Goal: Answer question/provide support

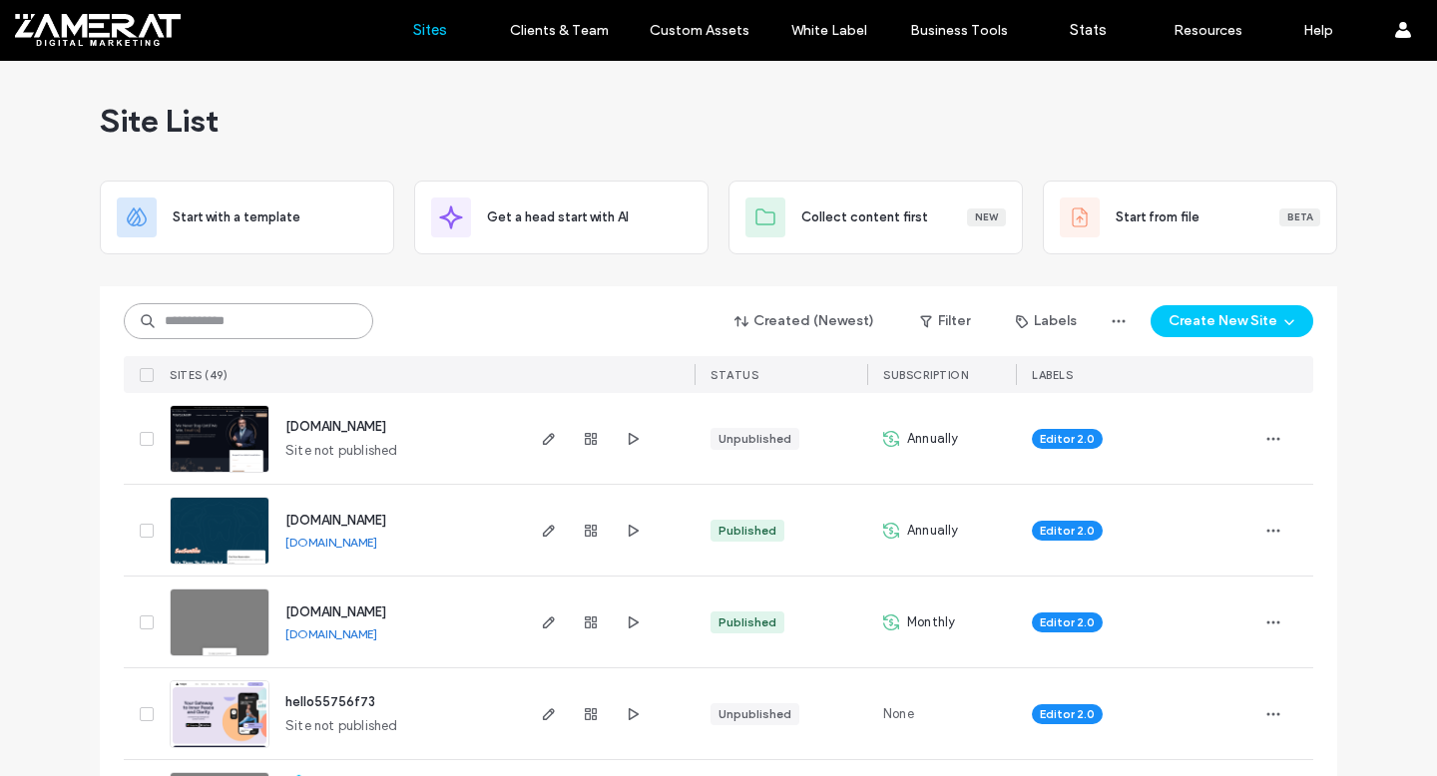
click at [306, 331] on input at bounding box center [248, 321] width 249 height 36
click at [295, 319] on input at bounding box center [248, 321] width 249 height 36
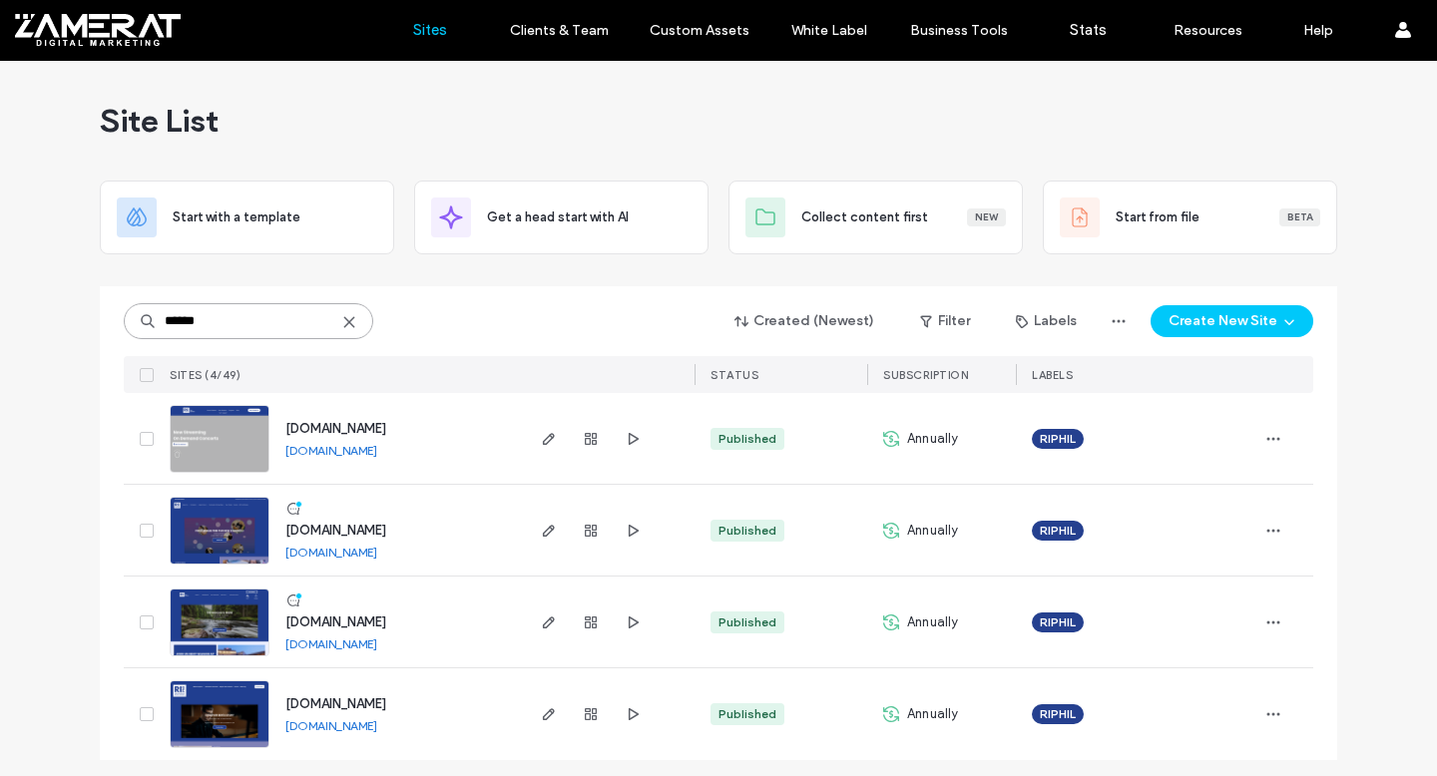
type input "******"
click at [198, 534] on img at bounding box center [220, 566] width 98 height 136
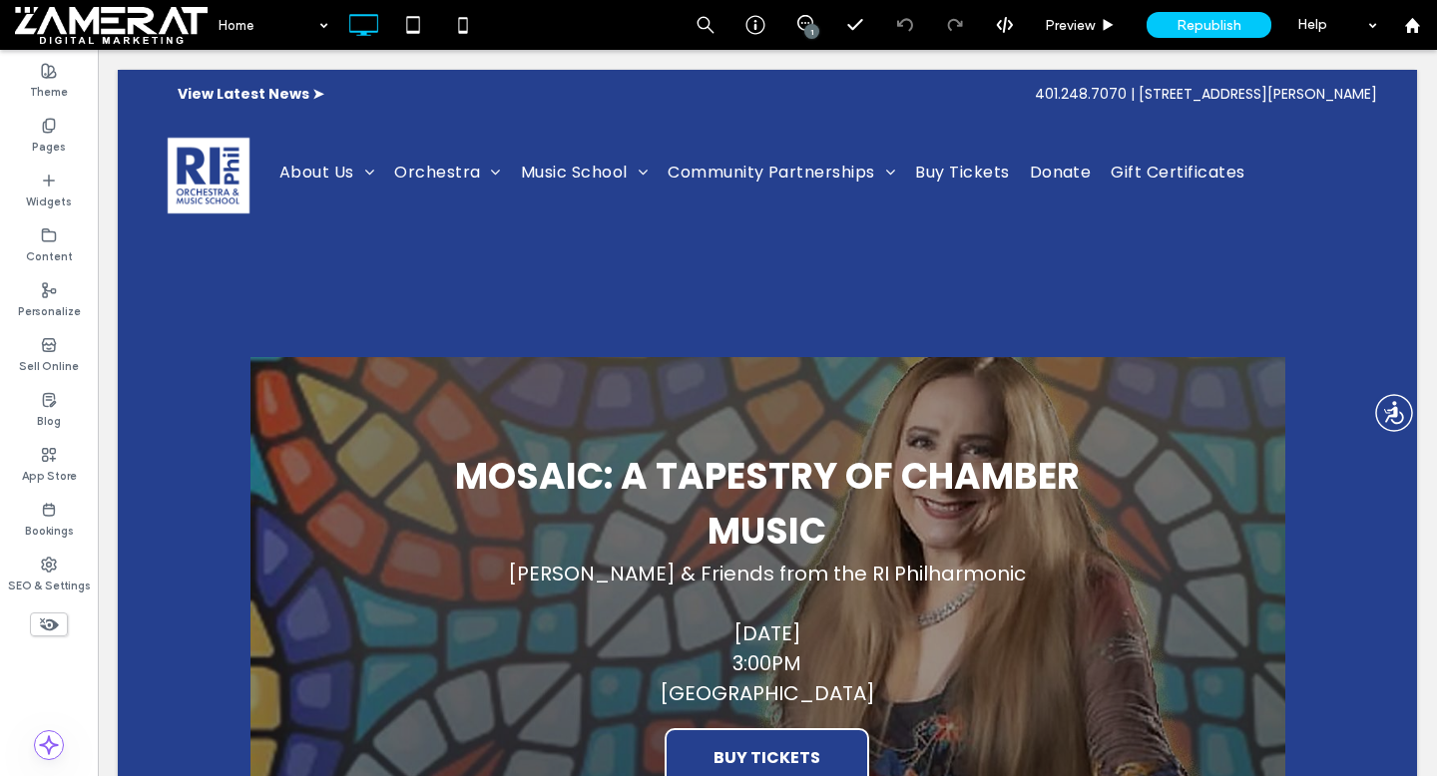
click at [811, 37] on div "1" at bounding box center [811, 31] width 15 height 15
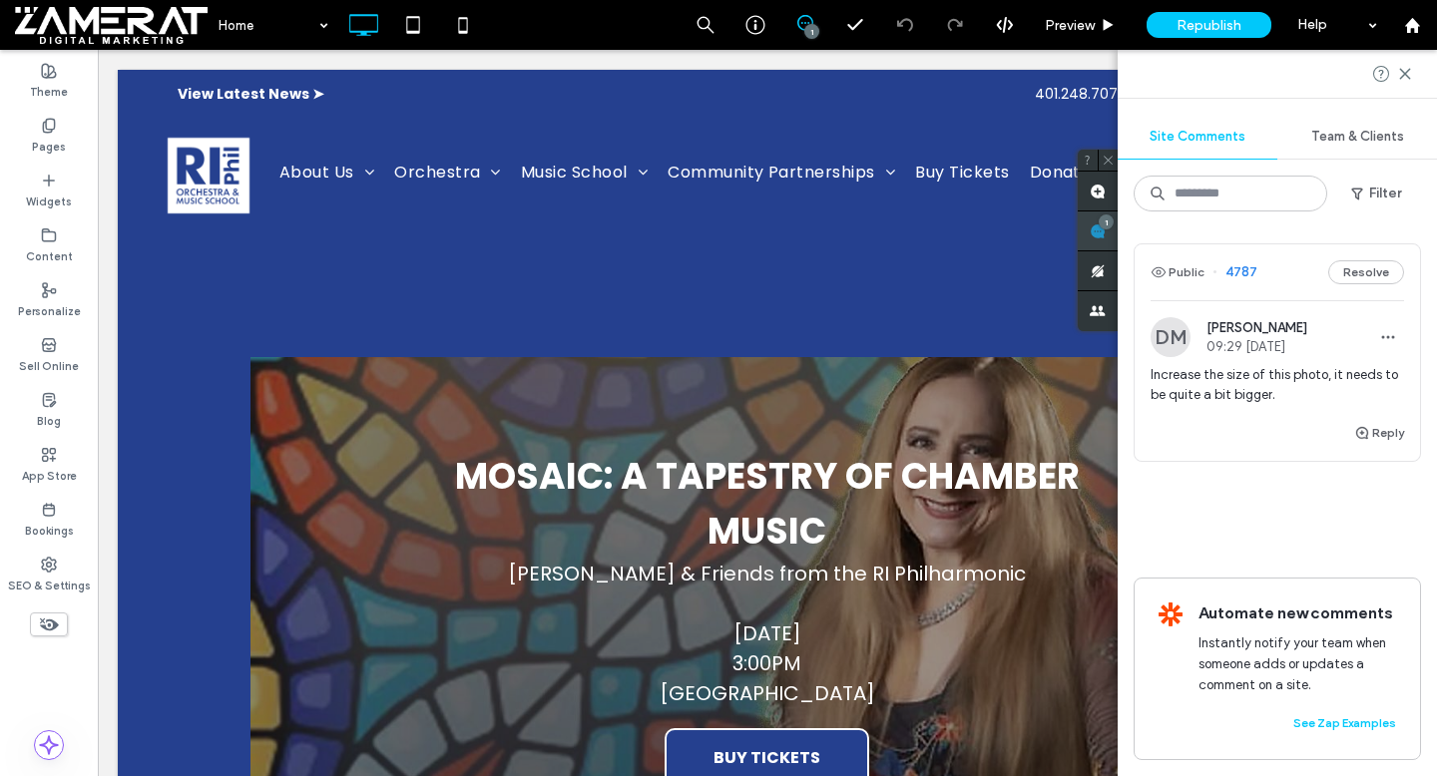
click at [1117, 241] on span at bounding box center [1097, 230] width 40 height 39
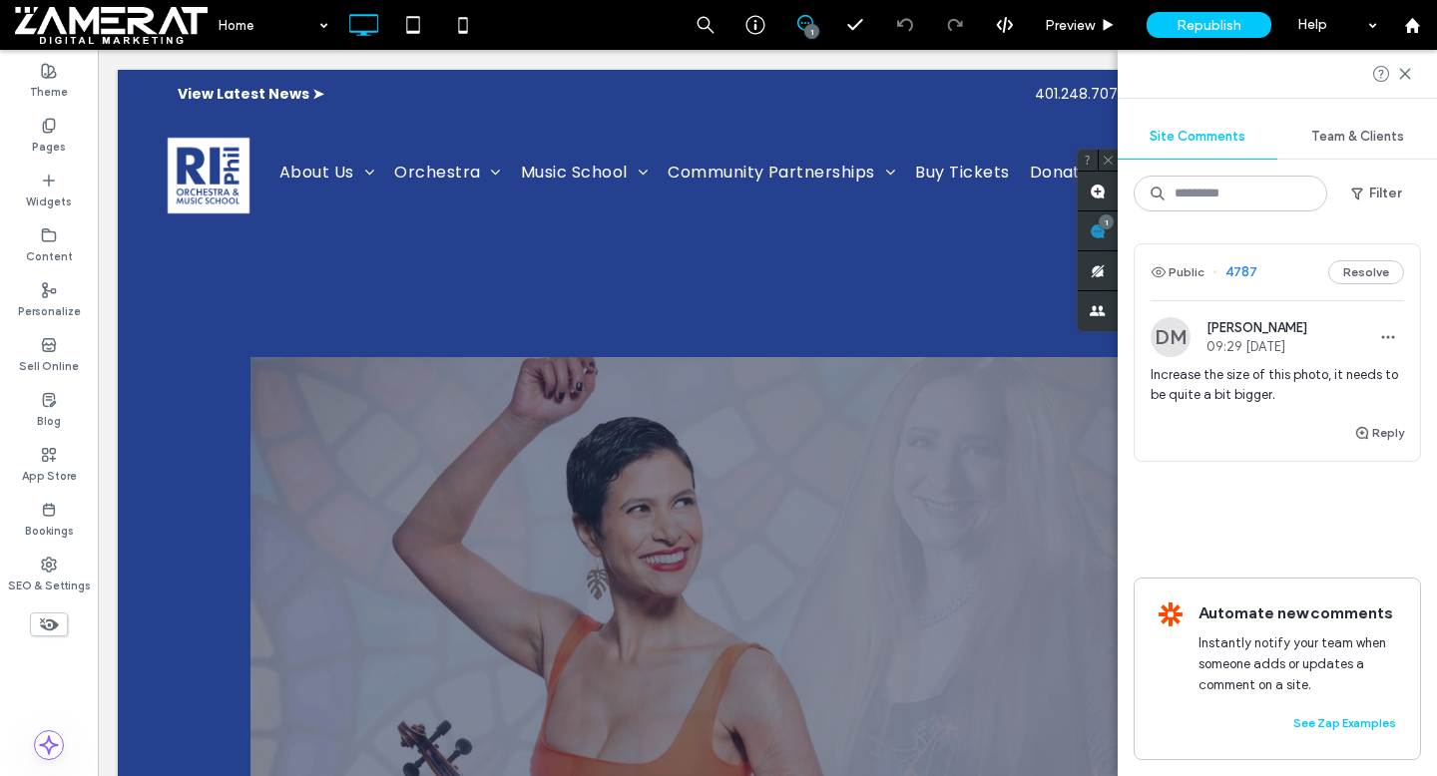
click at [1261, 436] on div "Reply" at bounding box center [1276, 441] width 285 height 40
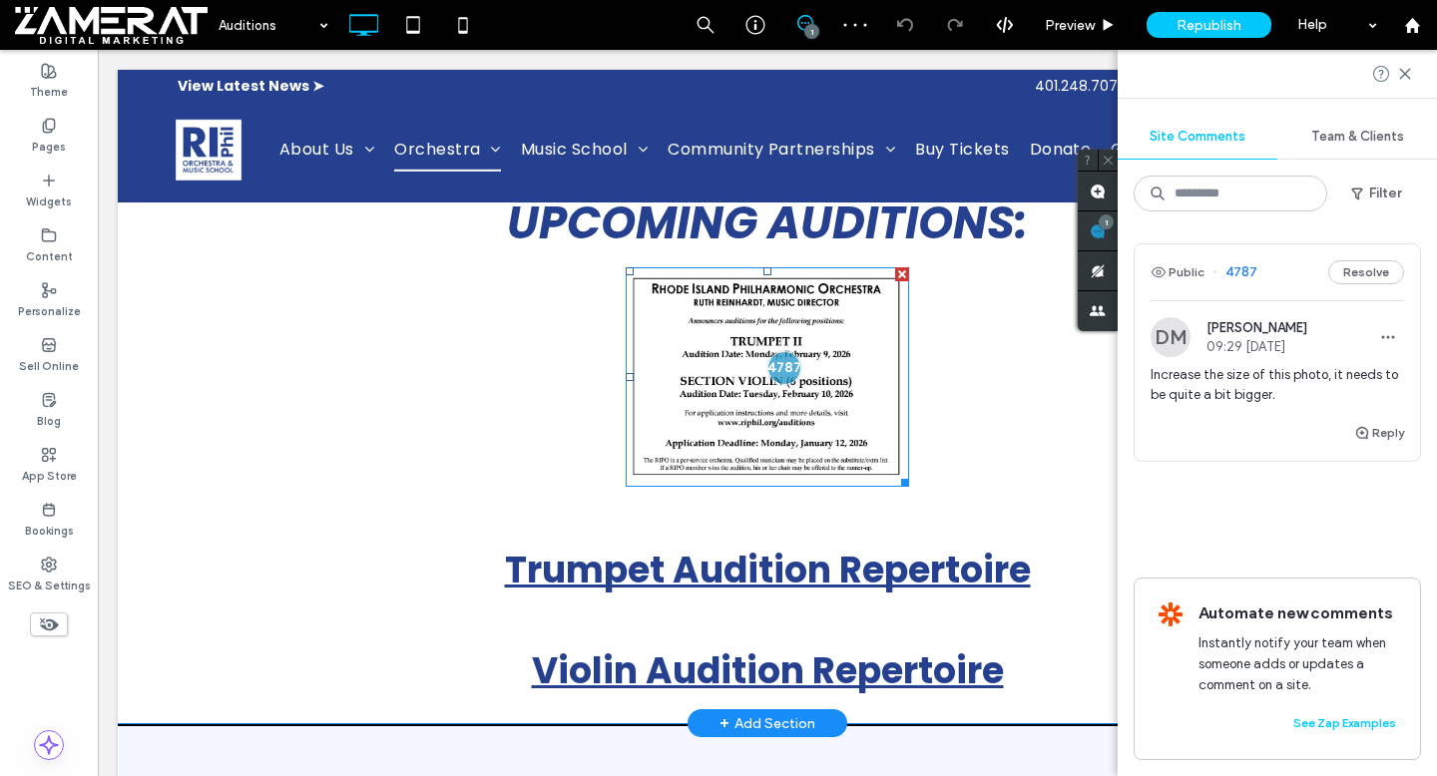
scroll to position [975, 0]
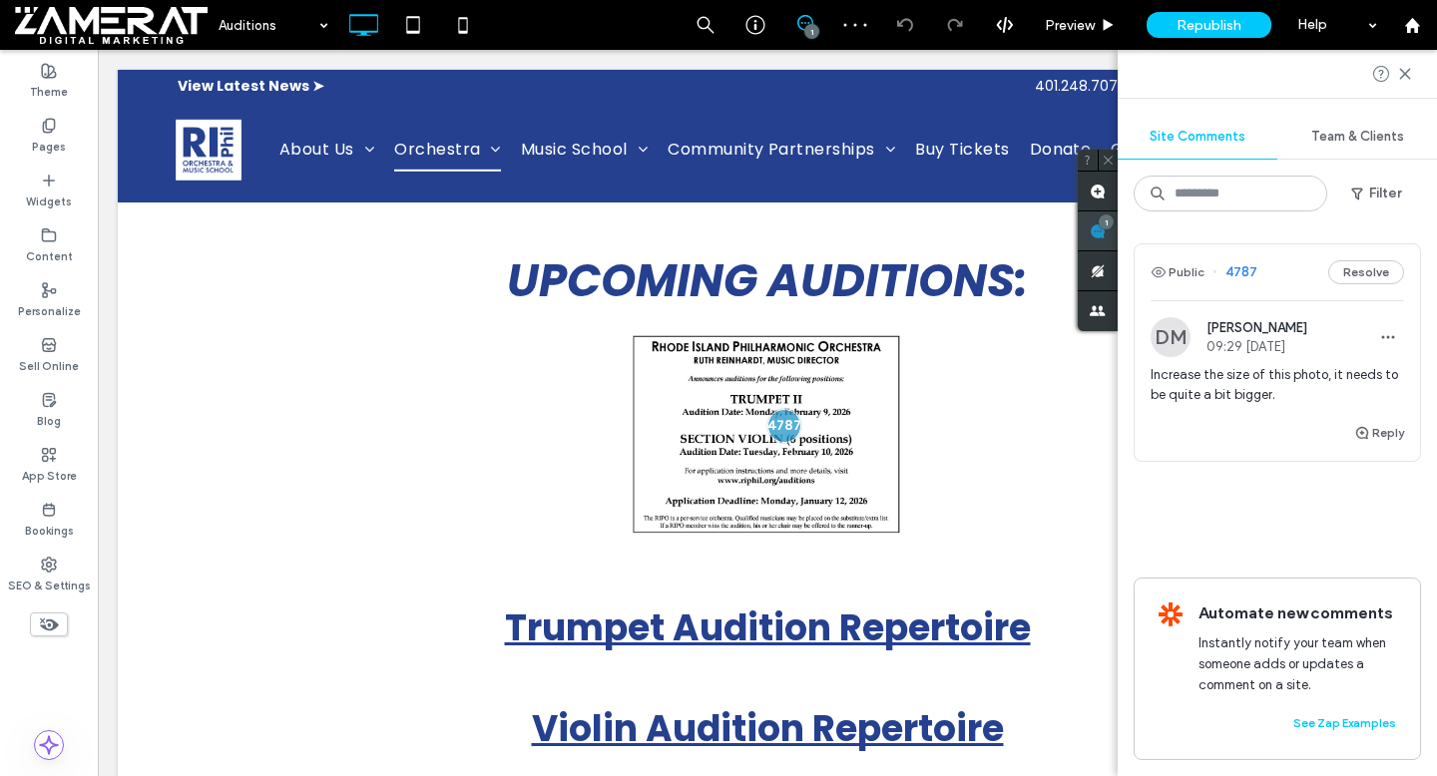
click at [1096, 249] on span at bounding box center [1097, 230] width 40 height 39
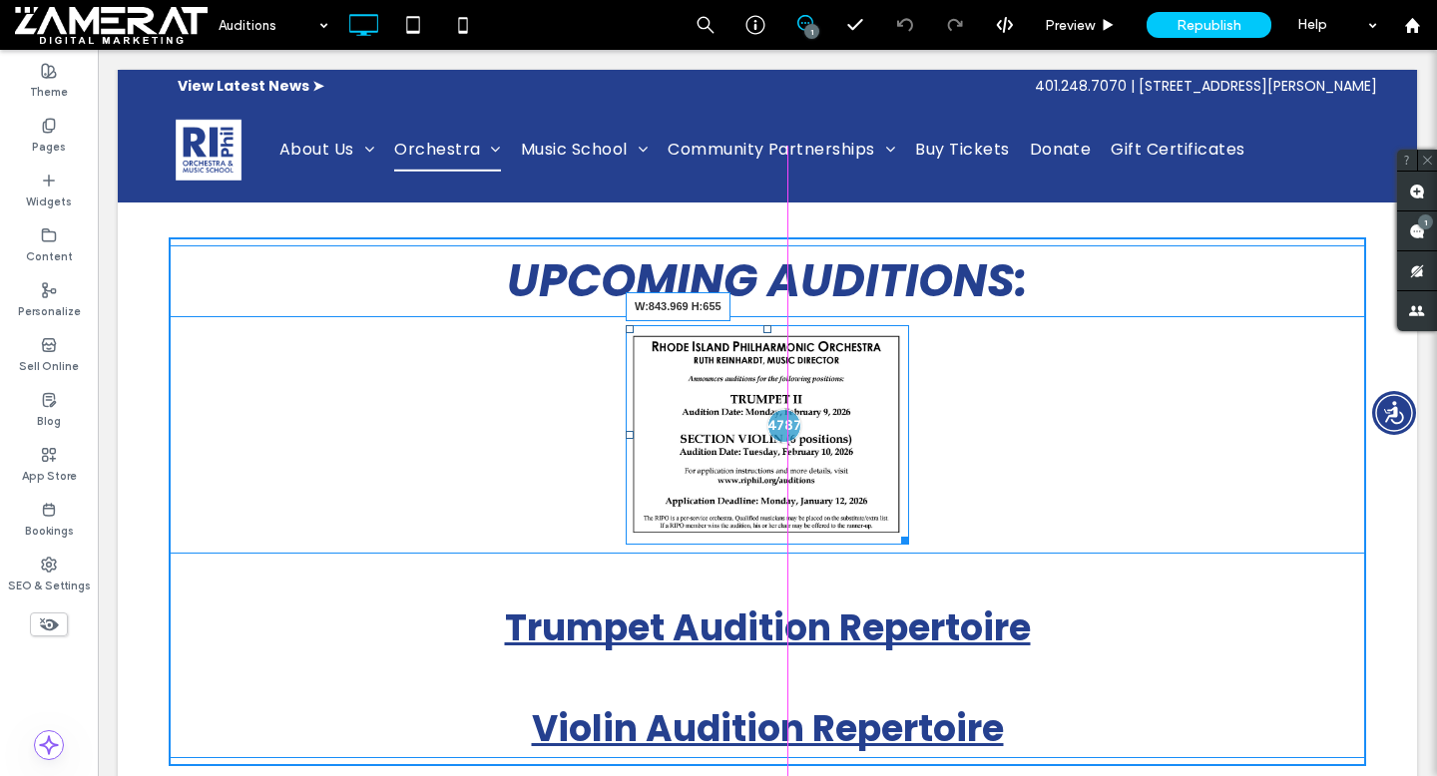
drag, startPoint x: 905, startPoint y: 535, endPoint x: 1188, endPoint y: 727, distance: 342.6
click at [909, 546] on div "W:843.969 H:655" at bounding box center [767, 435] width 283 height 220
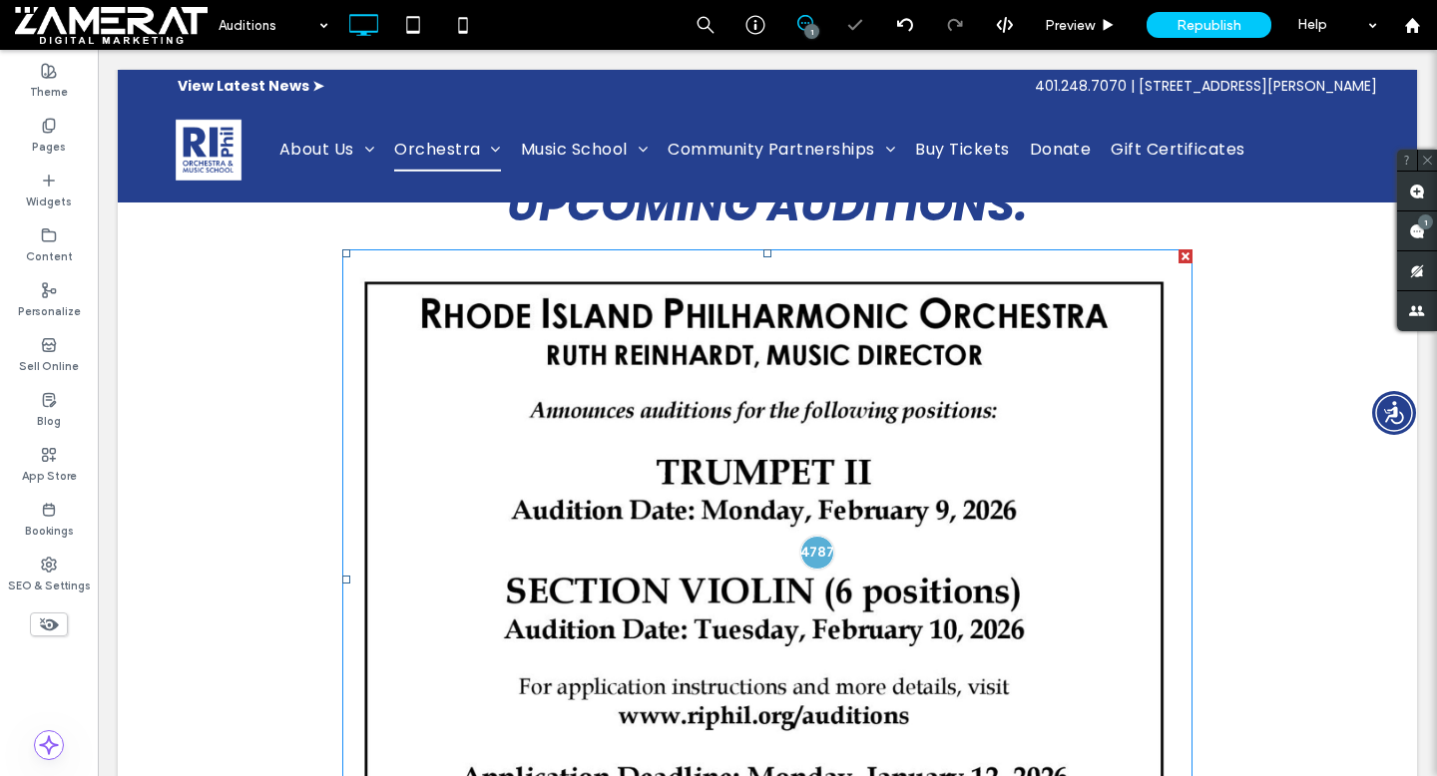
scroll to position [1299, 0]
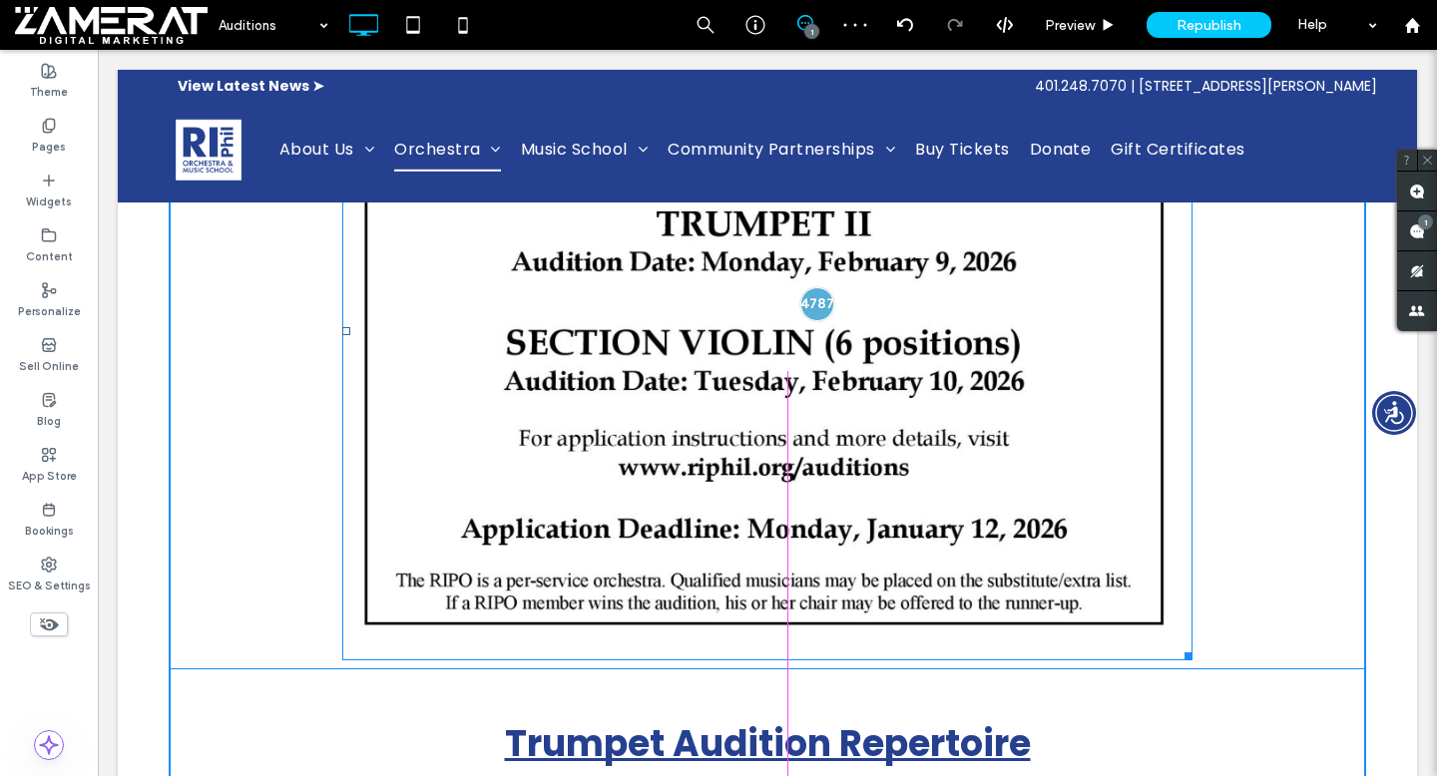
drag, startPoint x: 1189, startPoint y: 652, endPoint x: 1238, endPoint y: 693, distance: 63.7
click at [1192, 661] on div "W:947.969 H:736" at bounding box center [767, 331] width 850 height 660
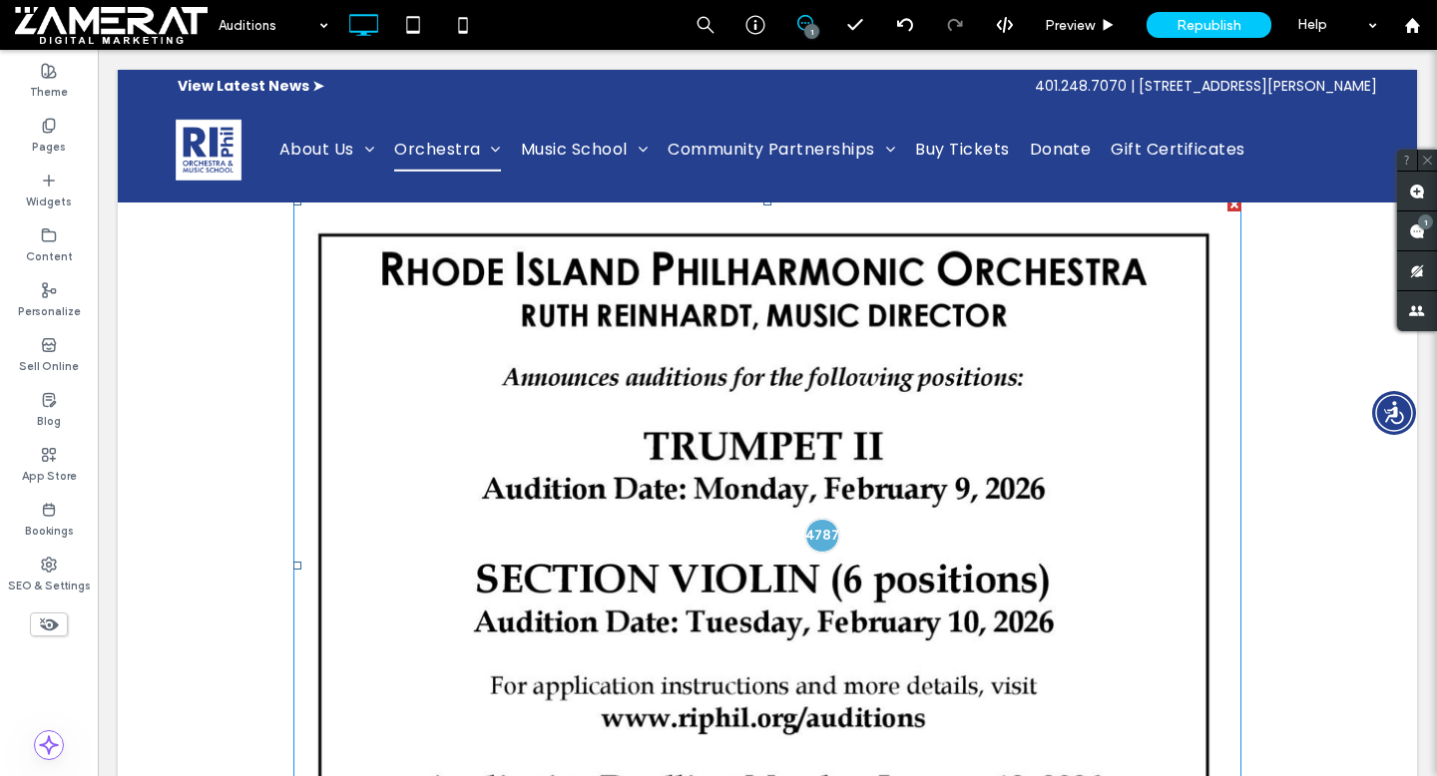
scroll to position [1084, 0]
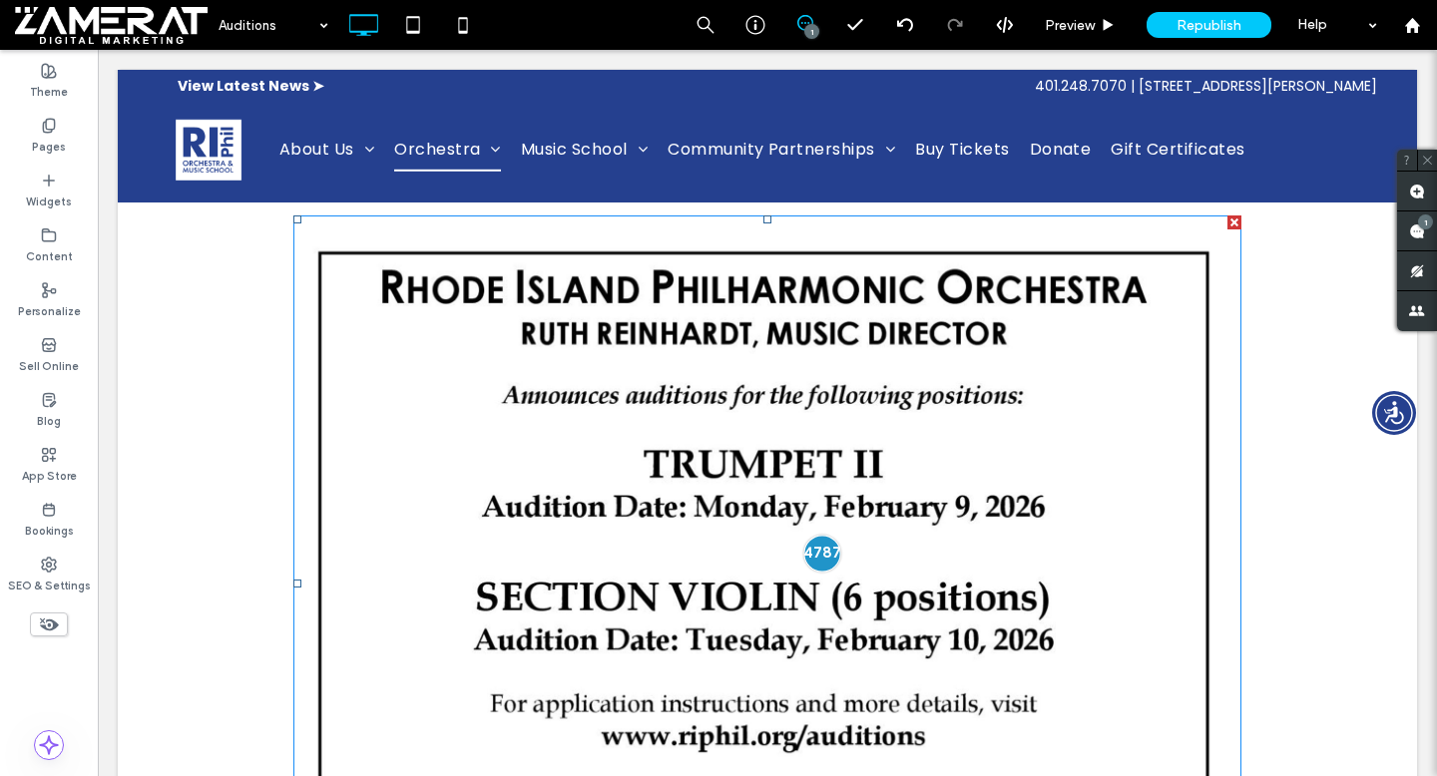
click at [828, 545] on div at bounding box center [822, 553] width 37 height 37
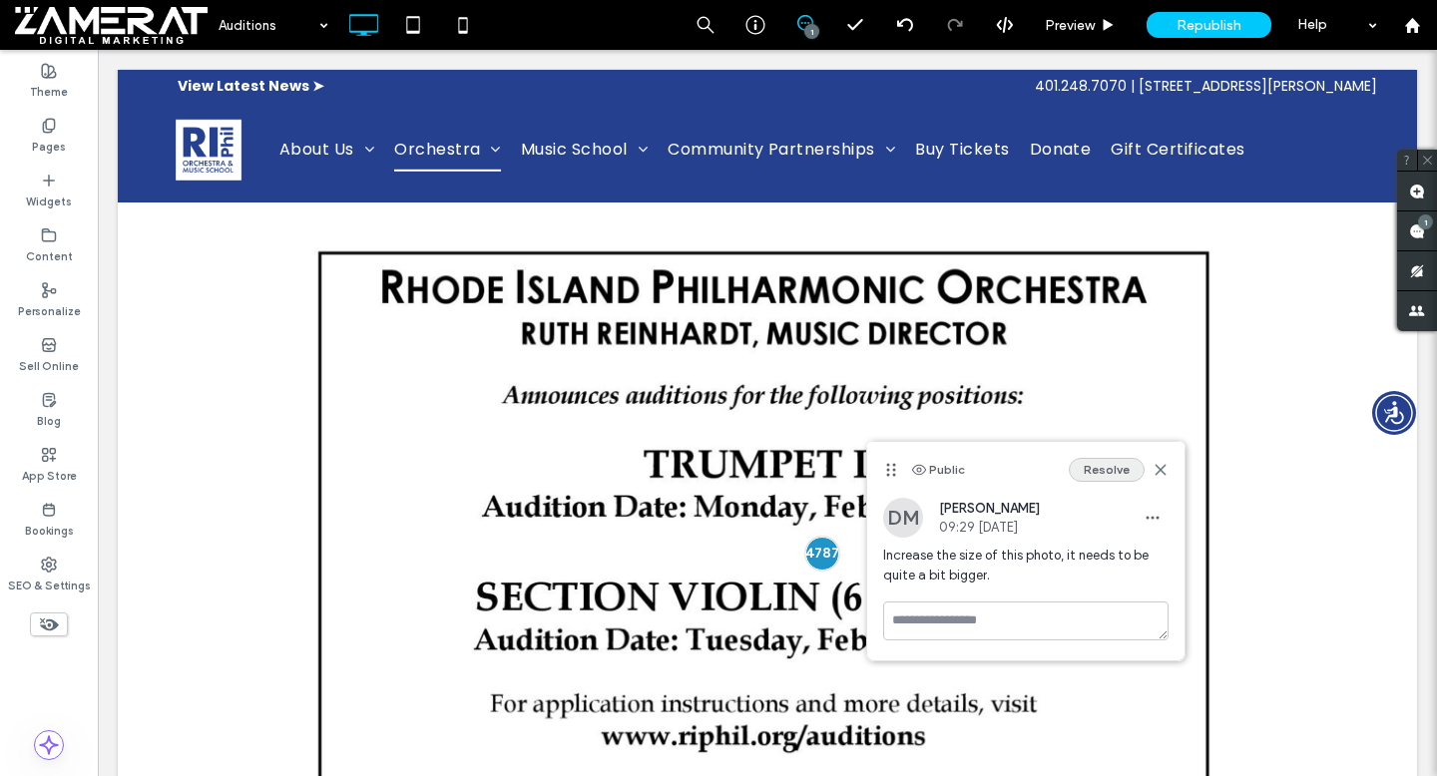
click at [1099, 468] on button "Resolve" at bounding box center [1106, 470] width 76 height 24
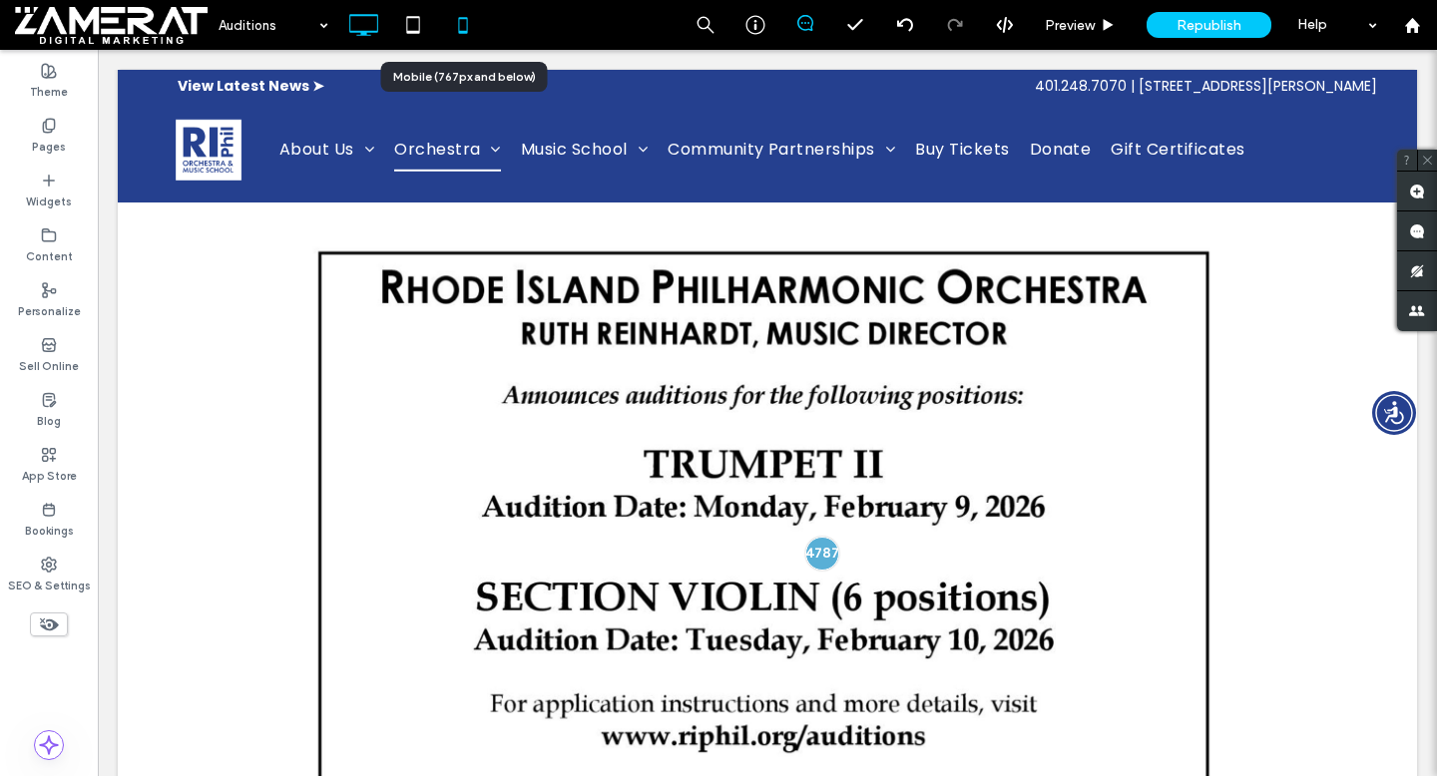
click at [469, 31] on icon at bounding box center [463, 25] width 40 height 40
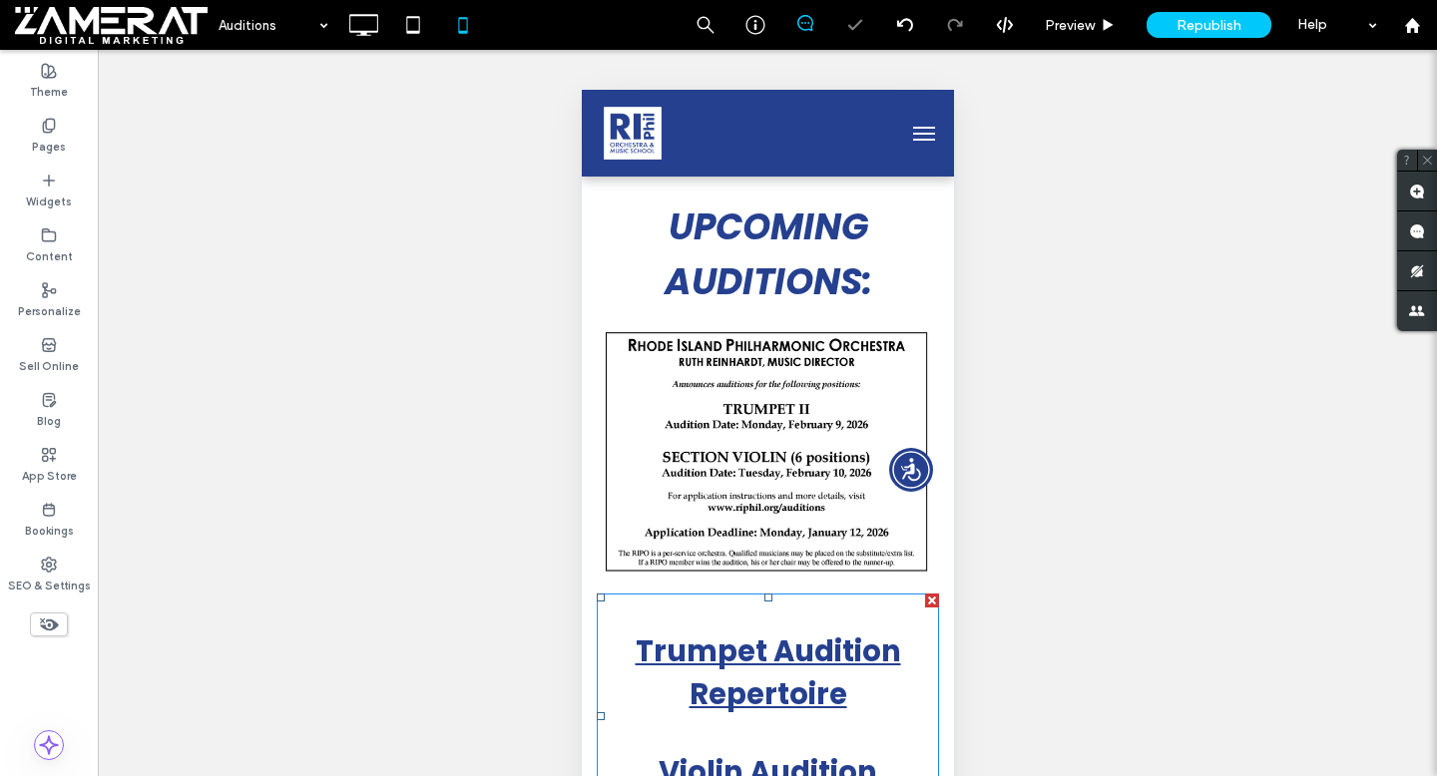
scroll to position [1052, 0]
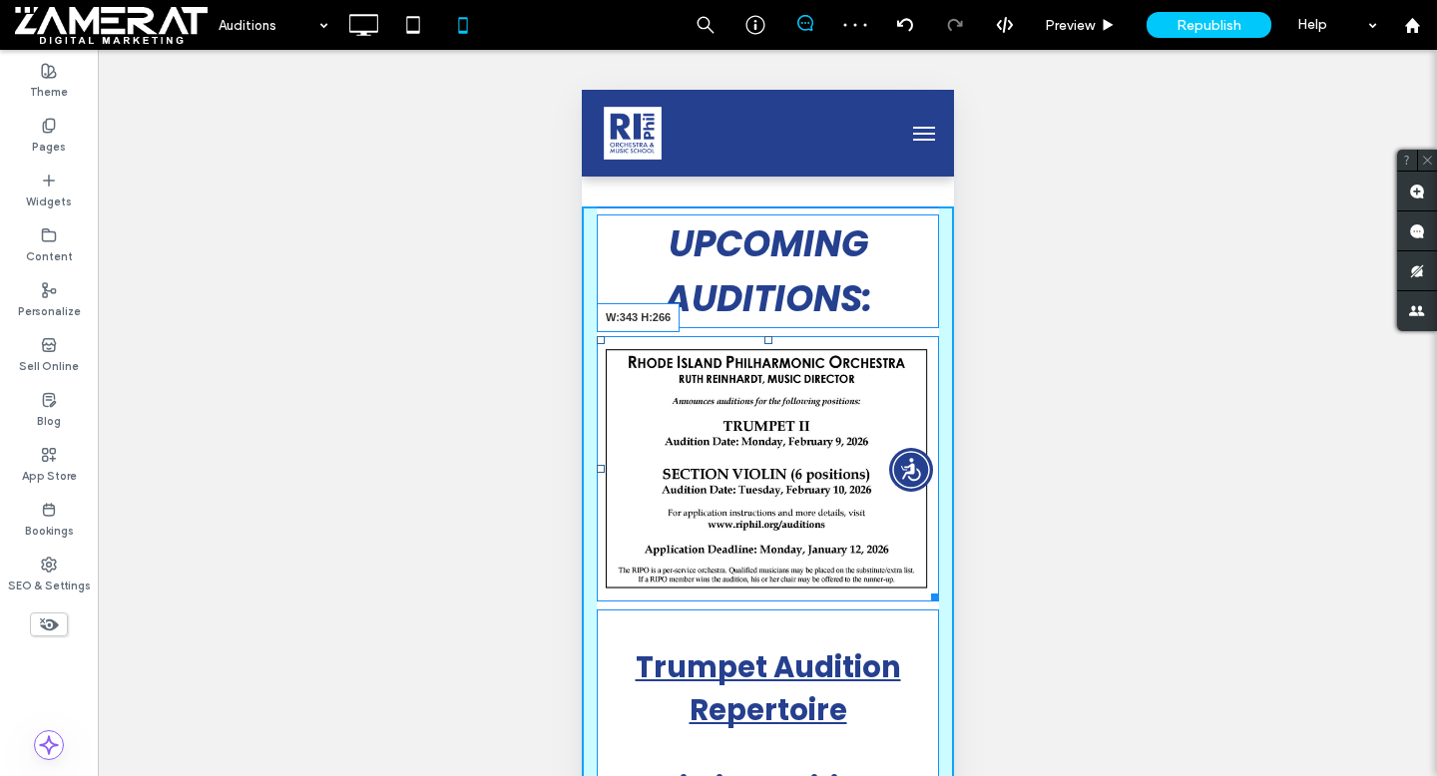
drag, startPoint x: 930, startPoint y: 568, endPoint x: 943, endPoint y: 589, distance: 24.6
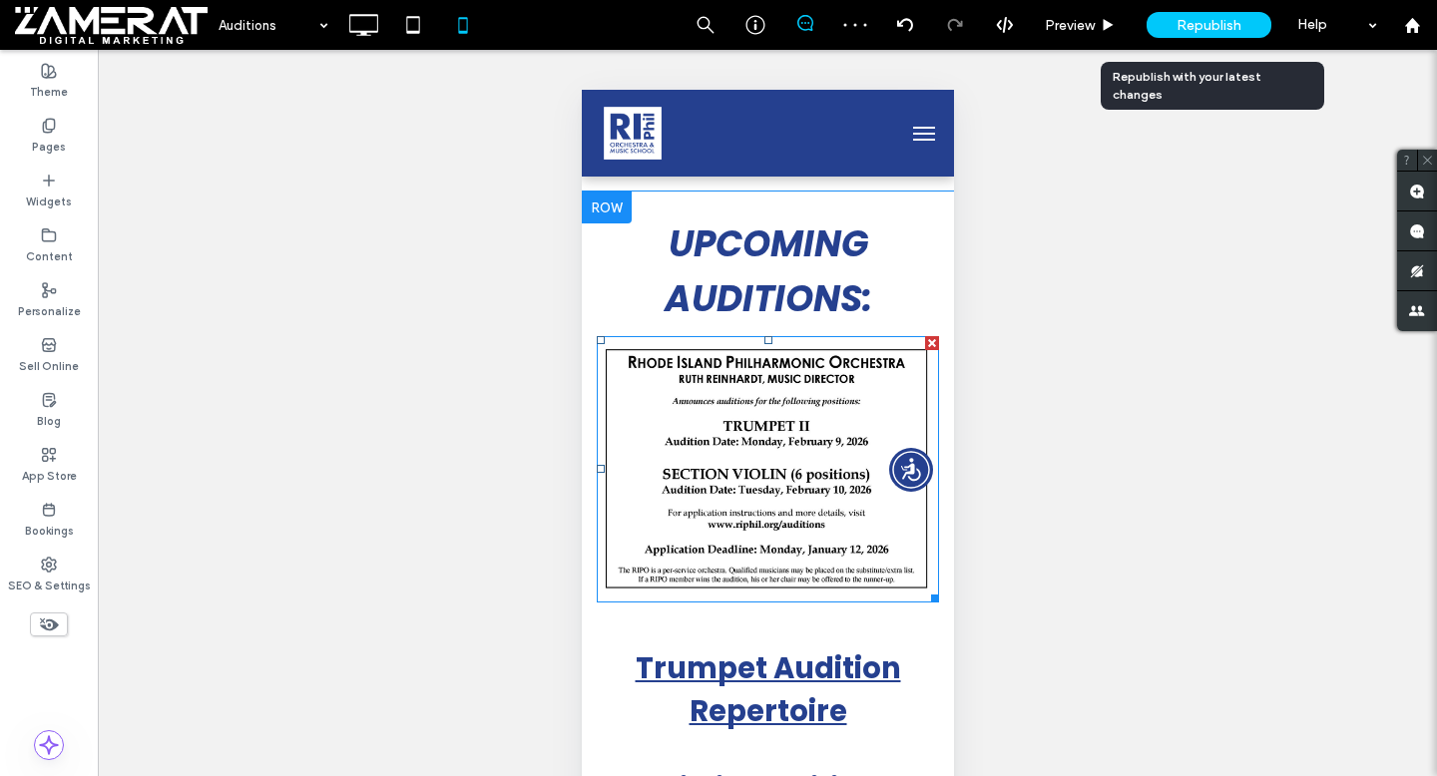
click at [1184, 9] on div "Republish" at bounding box center [1208, 25] width 125 height 50
click at [1178, 17] on span "Republish" at bounding box center [1208, 25] width 65 height 17
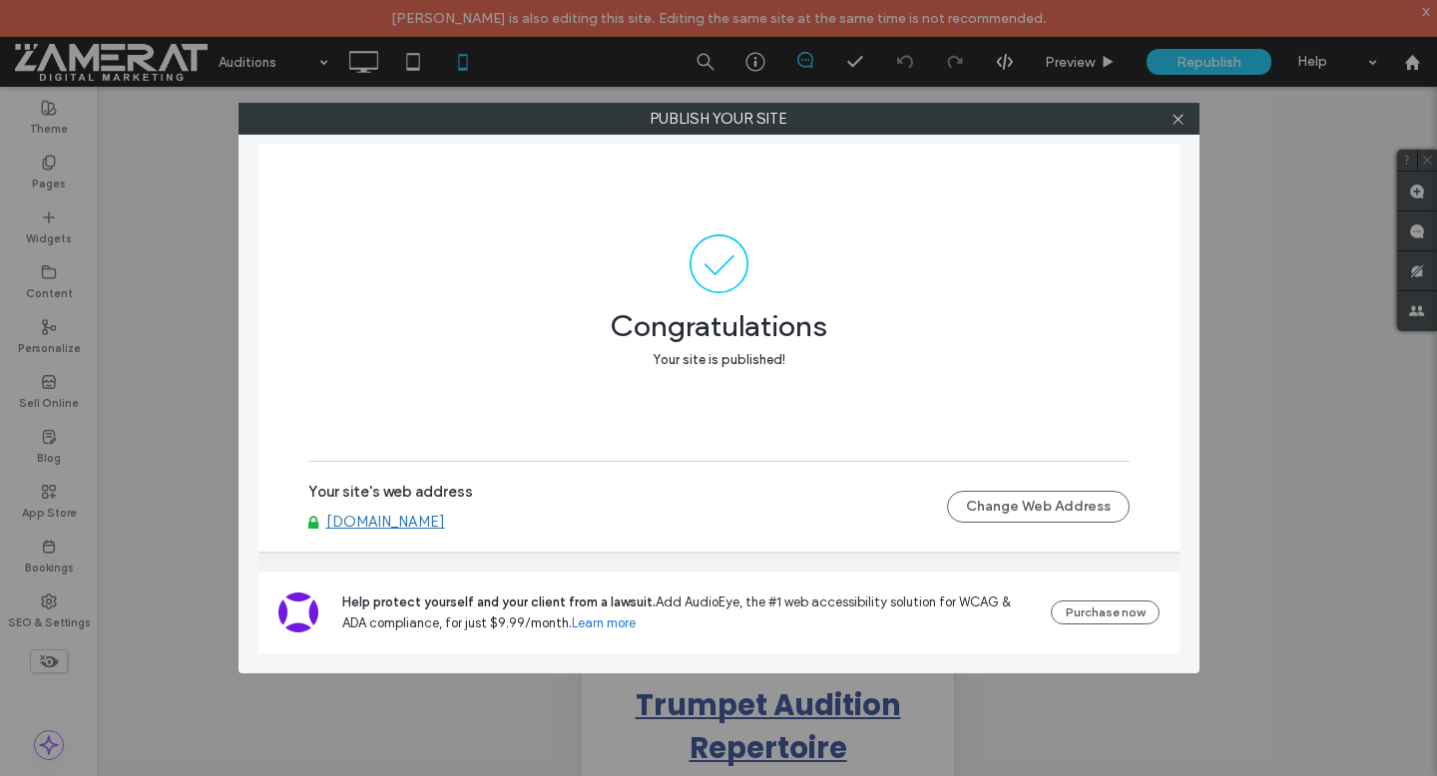
click at [1186, 110] on div at bounding box center [1178, 119] width 30 height 30
click at [1176, 125] on icon at bounding box center [1177, 119] width 15 height 15
